Goal: Information Seeking & Learning: Find specific fact

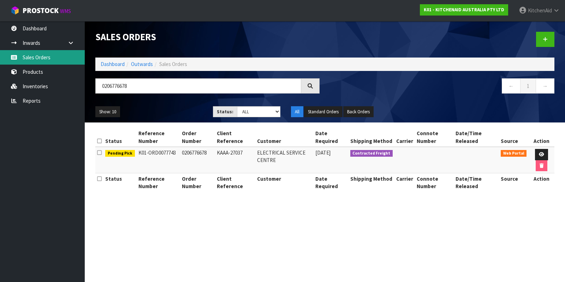
click at [36, 54] on link "Sales Orders" at bounding box center [42, 57] width 85 height 14
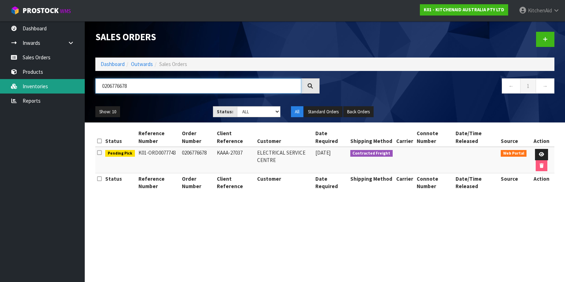
drag, startPoint x: 149, startPoint y: 85, endPoint x: 83, endPoint y: 83, distance: 65.4
click at [83, 83] on body "Toggle navigation ProStock WMS K01 - KITCHENAID AUSTRALIA PTY LTD [GEOGRAPHIC_D…" at bounding box center [282, 141] width 565 height 282
paste input "WPW10112253VP"
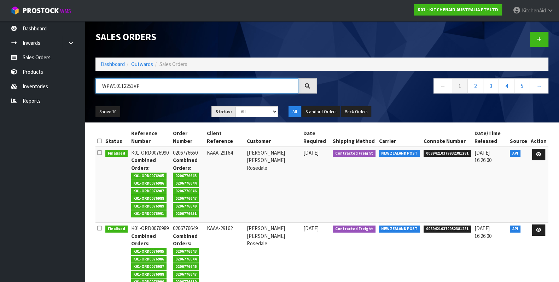
type input "WPW10112253VP"
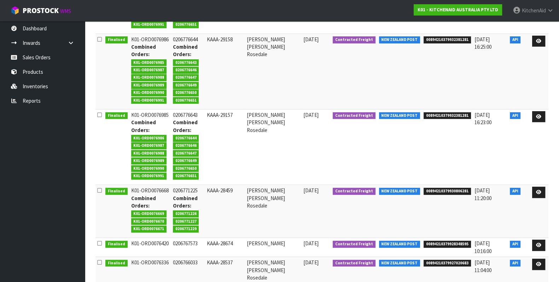
scroll to position [346, 0]
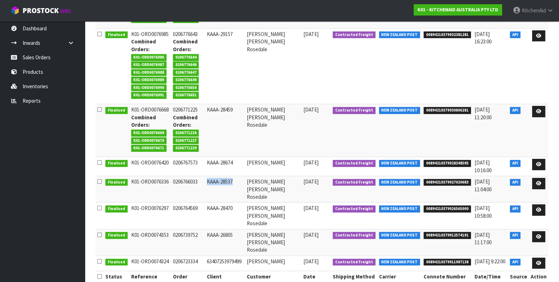
drag, startPoint x: 213, startPoint y: 180, endPoint x: 238, endPoint y: 181, distance: 25.1
click at [238, 181] on td "KAAA-28537" at bounding box center [225, 189] width 40 height 27
copy td "KAAA-28537"
click at [439, 181] on span "00894210379927020683" at bounding box center [446, 182] width 47 height 7
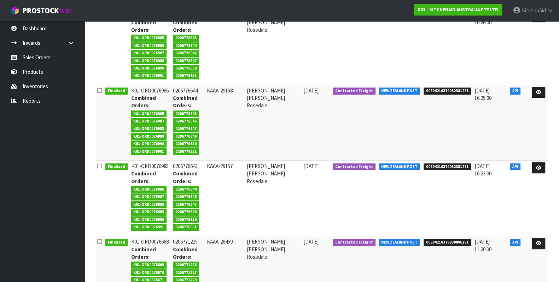
scroll to position [169, 0]
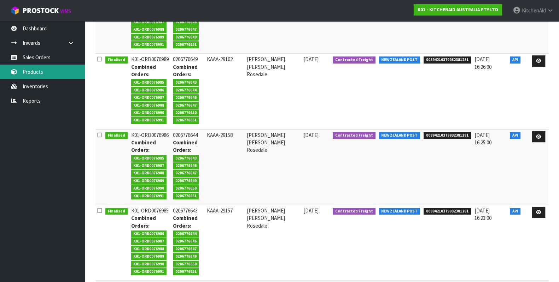
click at [26, 76] on link "Products" at bounding box center [42, 72] width 85 height 14
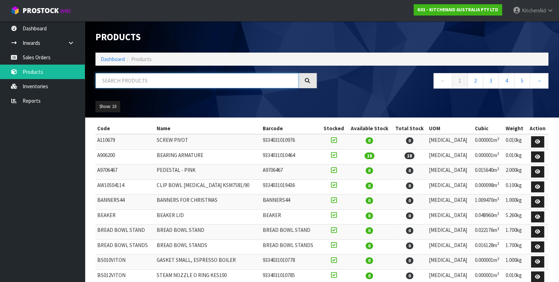
click at [152, 82] on input "text" at bounding box center [196, 80] width 203 height 15
paste input "WPW10112253VP"
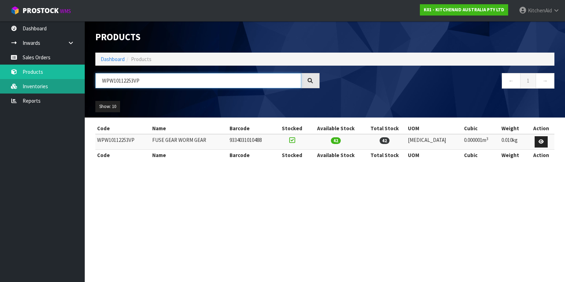
drag, startPoint x: 167, startPoint y: 85, endPoint x: 76, endPoint y: 80, distance: 91.3
click at [76, 80] on body "Toggle navigation ProStock WMS K01 - KITCHENAID AUSTRALIA PTY LTD [GEOGRAPHIC_D…" at bounding box center [282, 141] width 565 height 282
paste input "10900799"
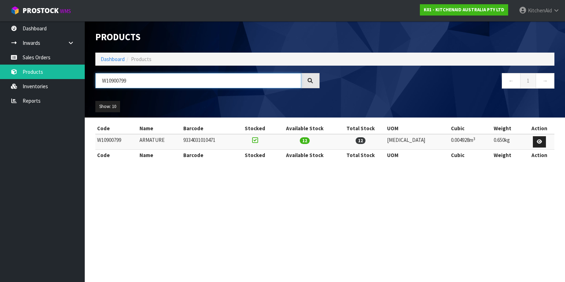
drag, startPoint x: 209, startPoint y: 84, endPoint x: 93, endPoint y: 79, distance: 116.0
click at [93, 79] on div "W10900799" at bounding box center [207, 83] width 235 height 20
paste input "3180526"
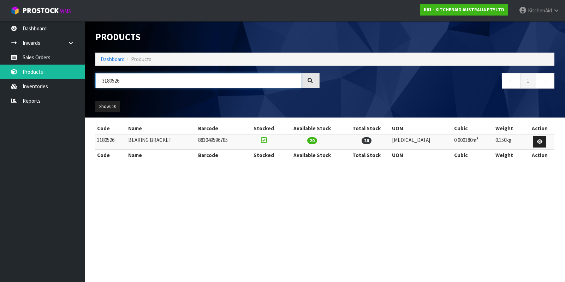
drag, startPoint x: 156, startPoint y: 80, endPoint x: 85, endPoint y: 77, distance: 70.4
click at [85, 77] on header "Products Import Products Drop file here to import csv template Dashboard Produc…" at bounding box center [325, 69] width 481 height 96
paste input "9705130"
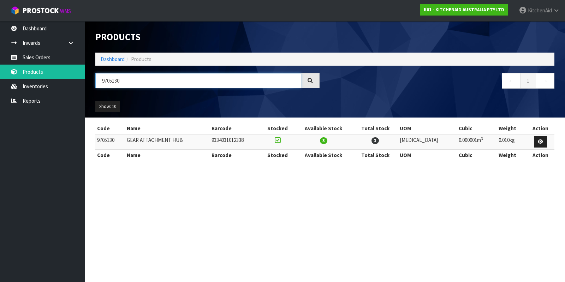
drag, startPoint x: 165, startPoint y: 82, endPoint x: 97, endPoint y: 77, distance: 68.1
click at [97, 77] on input "9705130" at bounding box center [198, 80] width 206 height 15
paste input "WP9704677"
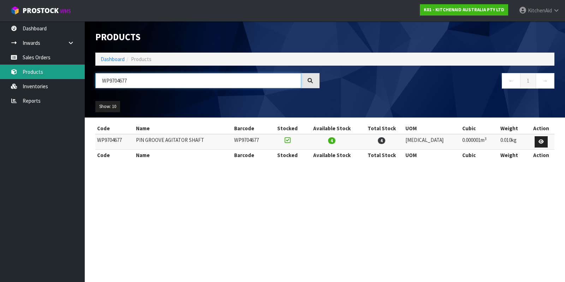
drag, startPoint x: 251, startPoint y: 78, endPoint x: 83, endPoint y: 75, distance: 167.9
click at [83, 75] on body "Toggle navigation ProStock WMS K01 - KITCHENAID AUSTRALIA PTY LTD [GEOGRAPHIC_D…" at bounding box center [282, 141] width 565 height 282
paste input "241764"
drag, startPoint x: 170, startPoint y: 83, endPoint x: 84, endPoint y: 75, distance: 85.6
click at [84, 75] on body "Toggle navigation ProStock WMS K01 - KITCHENAID AUSTRALIA PTY LTD [GEOGRAPHIC_D…" at bounding box center [282, 141] width 565 height 282
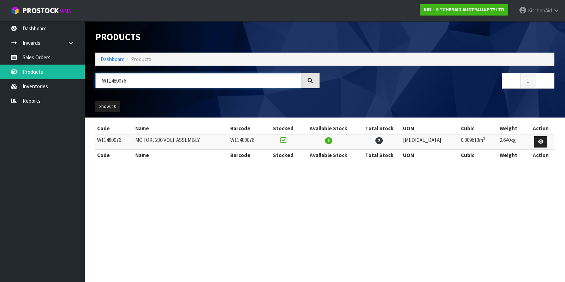
paste input "PW1011932"
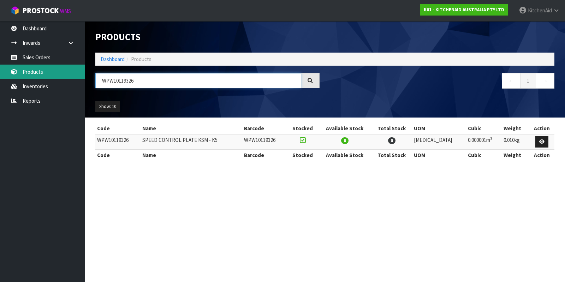
drag, startPoint x: 182, startPoint y: 84, endPoint x: 71, endPoint y: 78, distance: 111.8
click at [71, 78] on body "Toggle navigation ProStock WMS K01 - KITCHENAID AUSTRALIA PTY LTD [GEOGRAPHIC_D…" at bounding box center [282, 141] width 565 height 282
paste input "416254"
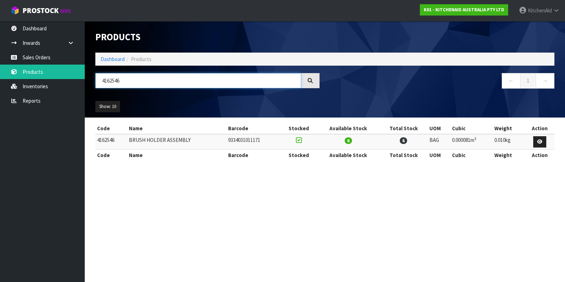
drag, startPoint x: 224, startPoint y: 80, endPoint x: 88, endPoint y: 74, distance: 135.9
click at [88, 74] on header "Products Import Products Drop file here to import csv template Dashboard Produc…" at bounding box center [325, 69] width 481 height 96
paste input "W11169705"
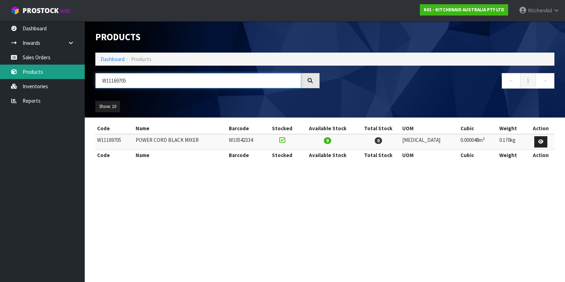
drag, startPoint x: 149, startPoint y: 81, endPoint x: 56, endPoint y: 70, distance: 93.2
click at [56, 70] on body "Toggle navigation ProStock WMS K01 - KITCHENAID AUSTRALIA PTY LTD [GEOGRAPHIC_D…" at bounding box center [282, 141] width 565 height 282
paste input "P9709276"
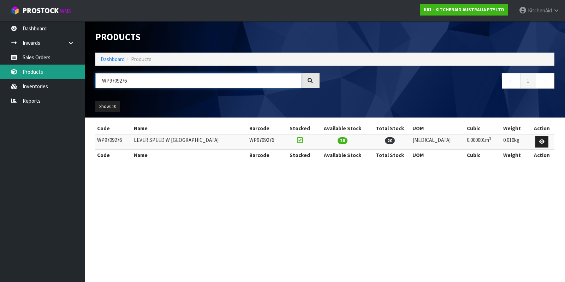
drag, startPoint x: 143, startPoint y: 82, endPoint x: 82, endPoint y: 78, distance: 61.2
click at [82, 78] on body "Toggle navigation ProStock WMS K01 - KITCHENAID AUSTRALIA PTY LTD [GEOGRAPHIC_D…" at bounding box center [282, 141] width 565 height 282
paste input "10330804"
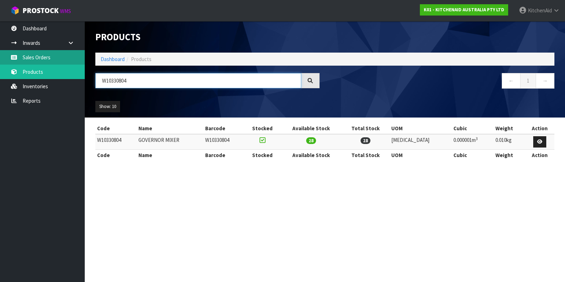
drag, startPoint x: 153, startPoint y: 82, endPoint x: 12, endPoint y: 53, distance: 143.1
click at [12, 53] on body "Toggle navigation ProStock WMS K01 - KITCHENAID AUSTRALIA PTY LTD [GEOGRAPHIC_D…" at bounding box center [282, 141] width 565 height 282
paste input "P240775-1"
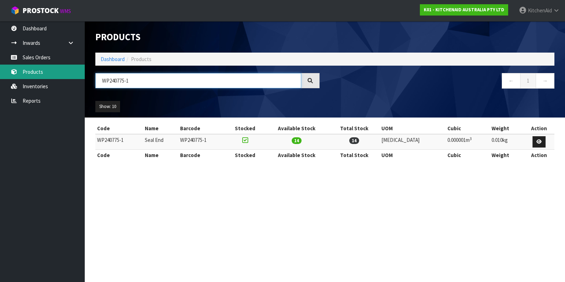
drag, startPoint x: 149, startPoint y: 80, endPoint x: 80, endPoint y: 71, distance: 70.3
click at [80, 71] on body "Toggle navigation ProStock WMS K01 - KITCHENAID AUSTRALIA PTY LTD [GEOGRAPHIC_D…" at bounding box center [282, 141] width 565 height 282
paste input "W10380496"
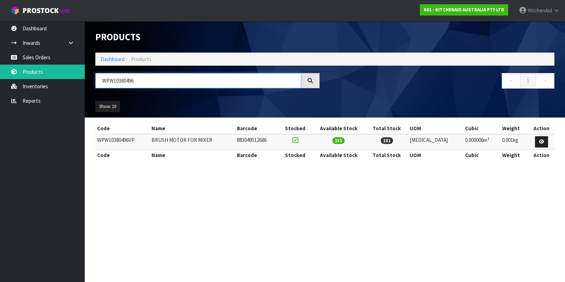
drag, startPoint x: 157, startPoint y: 83, endPoint x: 94, endPoint y: 82, distance: 63.3
click at [94, 82] on div "WPW10380496" at bounding box center [207, 83] width 235 height 20
paste input "11932"
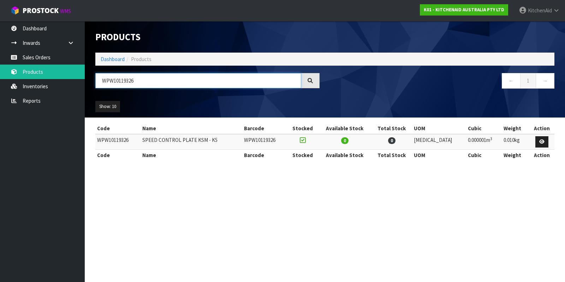
drag, startPoint x: 150, startPoint y: 81, endPoint x: 92, endPoint y: 71, distance: 58.5
click at [92, 71] on div "Products Import Products Drop file here to import csv template Dashboard Produc…" at bounding box center [325, 69] width 470 height 96
paste input "10900799"
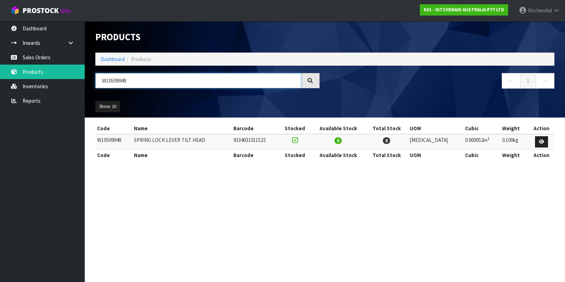
drag, startPoint x: 148, startPoint y: 84, endPoint x: 91, endPoint y: 79, distance: 57.5
click at [91, 79] on div "W10509949" at bounding box center [207, 83] width 235 height 20
paste input "W1070483"
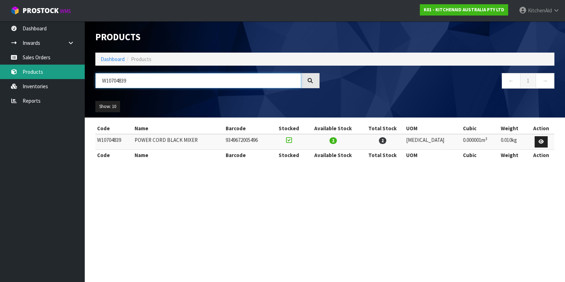
drag, startPoint x: 187, startPoint y: 78, endPoint x: 36, endPoint y: 67, distance: 151.0
click at [36, 67] on body "Toggle navigation ProStock WMS K01 - KITCHENAID AUSTRALIA PTY LTD [GEOGRAPHIC_D…" at bounding box center [282, 141] width 565 height 282
paste input "W10380496"
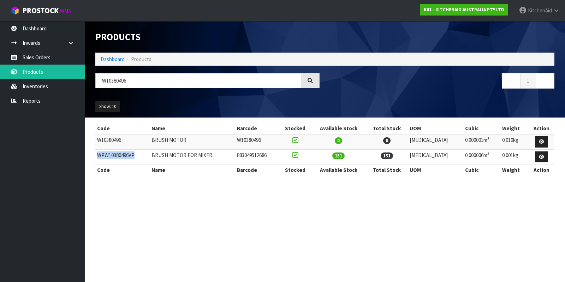
drag, startPoint x: 141, startPoint y: 158, endPoint x: 96, endPoint y: 158, distance: 44.2
click at [96, 158] on td "WPW10380496VP" at bounding box center [122, 157] width 54 height 15
copy td "WPW10380496VP"
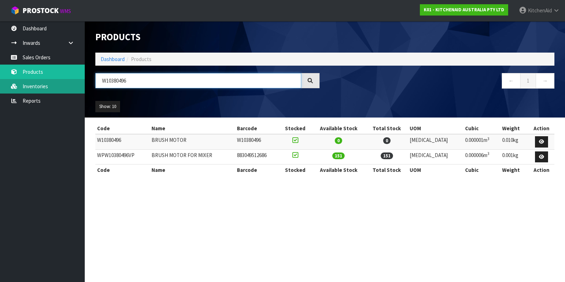
drag, startPoint x: 161, startPoint y: 81, endPoint x: 69, endPoint y: 83, distance: 92.3
click at [69, 83] on body "Toggle navigation ProStock WMS K01 - KITCHENAID AUSTRALIA PTY LTD [GEOGRAPHIC_D…" at bounding box center [282, 141] width 565 height 282
paste input "W10900799"
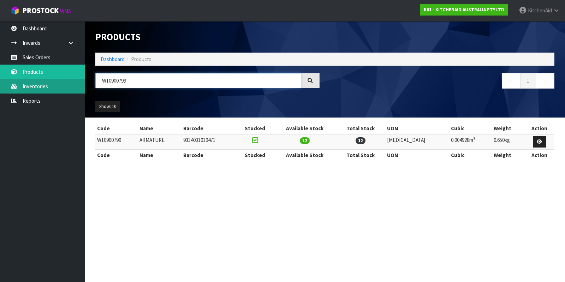
drag, startPoint x: 163, startPoint y: 84, endPoint x: 75, endPoint y: 82, distance: 88.0
click at [75, 82] on body "Toggle navigation ProStock WMS K01 - KITCHENAID AUSTRALIA PTY LTD [GEOGRAPHIC_D…" at bounding box center [282, 141] width 565 height 282
paste input "3180526"
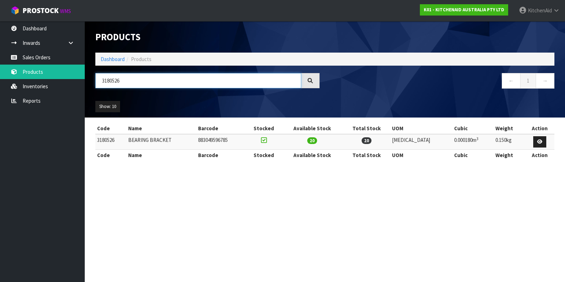
type input "3180526"
